Goal: Find specific page/section: Find specific page/section

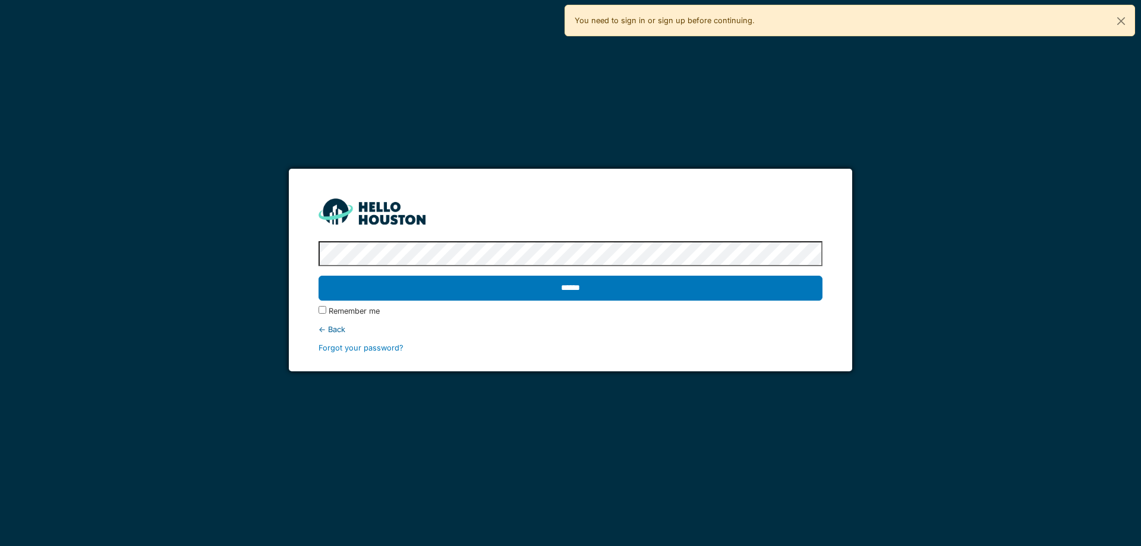
click at [587, 287] on input "******" at bounding box center [569, 288] width 503 height 25
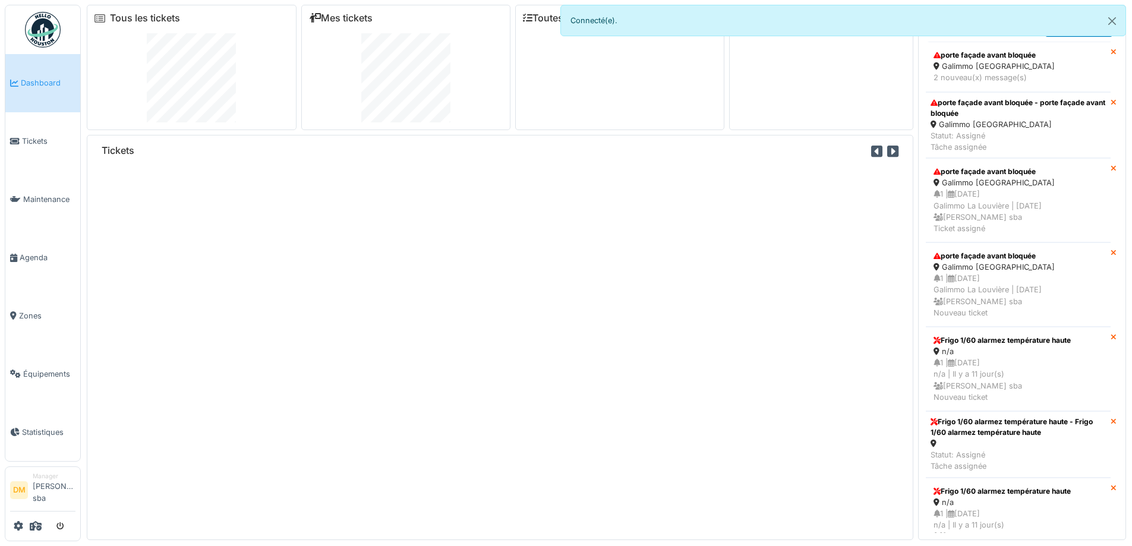
click at [34, 150] on link "Tickets" at bounding box center [42, 141] width 75 height 58
